Goal: Task Accomplishment & Management: Manage account settings

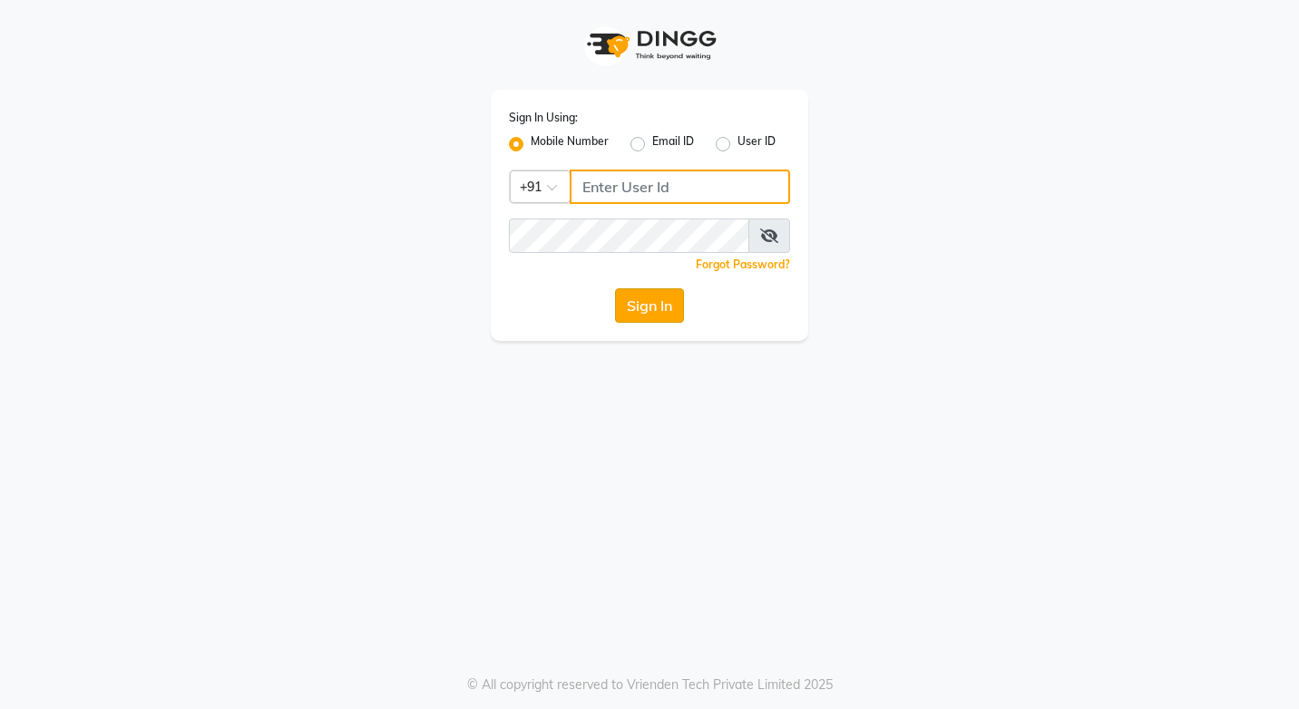
type input "9136222444"
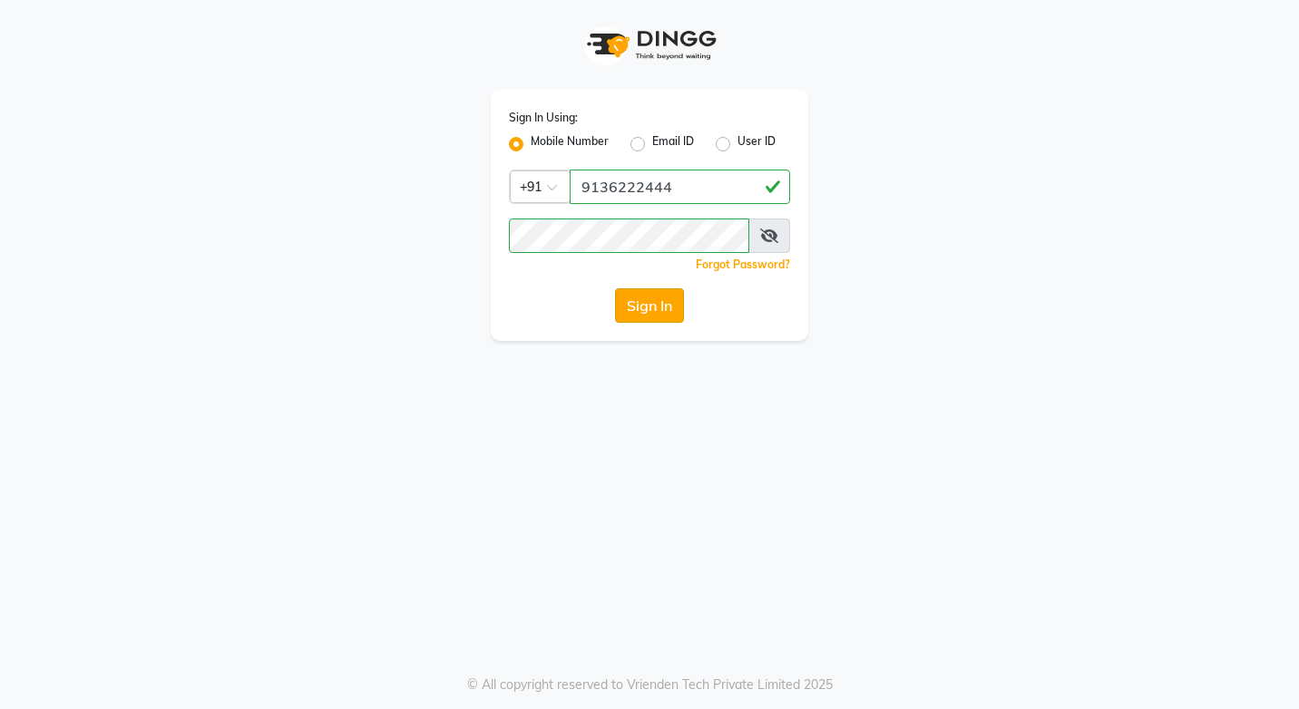
click at [631, 319] on button "Sign In" at bounding box center [649, 305] width 69 height 34
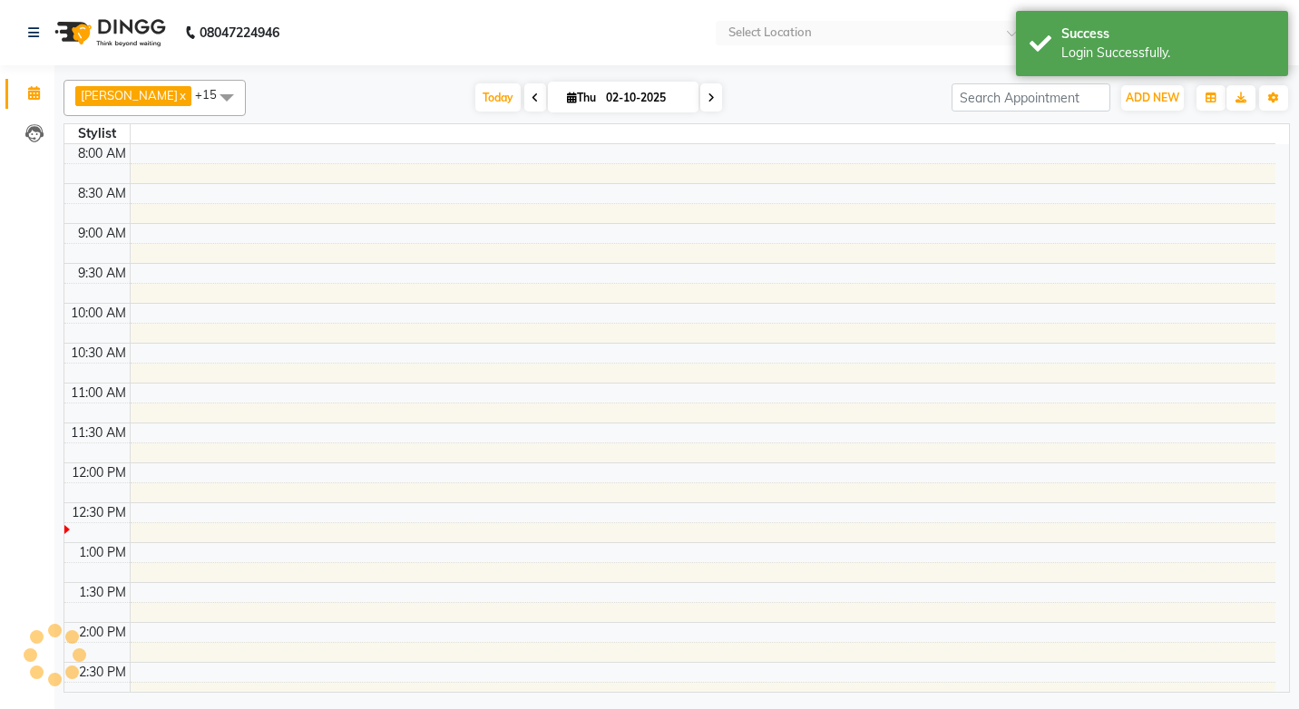
select select "en"
